Goal: Information Seeking & Learning: Learn about a topic

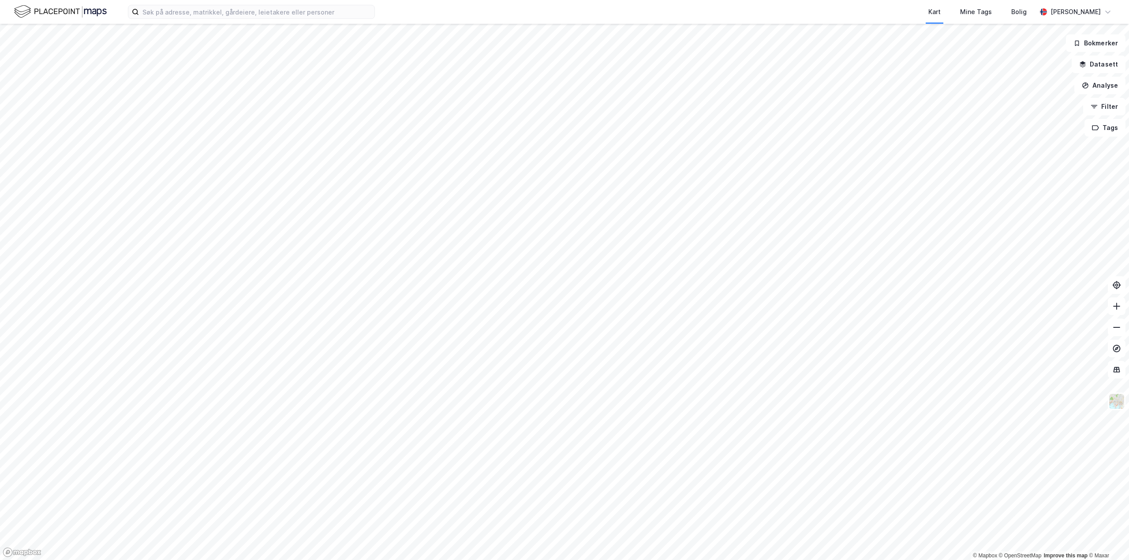
click at [616, 4] on div "Kart Mine Tags Bolig [PERSON_NAME] © Mapbox © OpenStreetMap Improve this map © …" at bounding box center [564, 280] width 1129 height 560
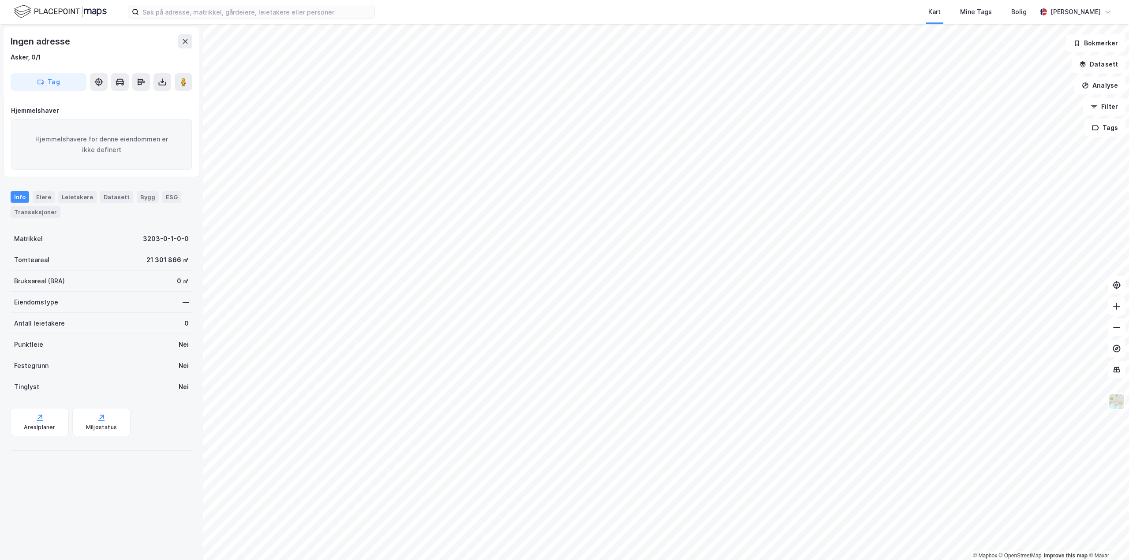
click at [578, 560] on html "Kart Mine Tags Bolig [PERSON_NAME] © Mapbox © OpenStreetMap Improve this map © …" at bounding box center [564, 280] width 1129 height 560
click at [612, 560] on html "Kart Mine Tags Bolig [PERSON_NAME] © Mapbox © OpenStreetMap Improve this map © …" at bounding box center [564, 280] width 1129 height 560
